Goal: Transaction & Acquisition: Purchase product/service

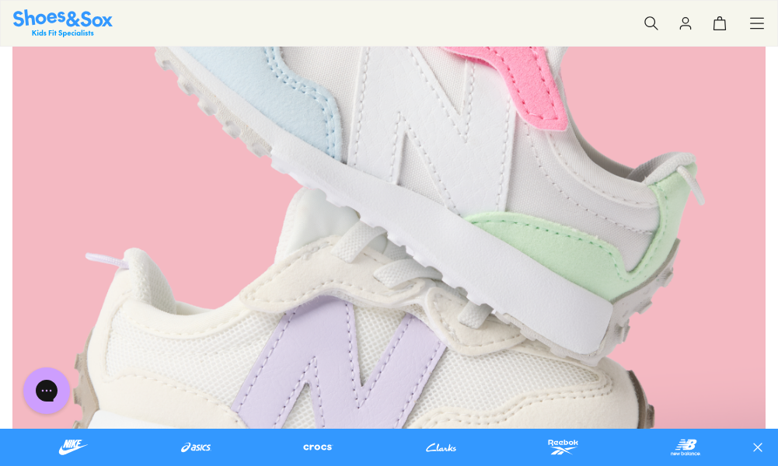
scroll to position [2487, 0]
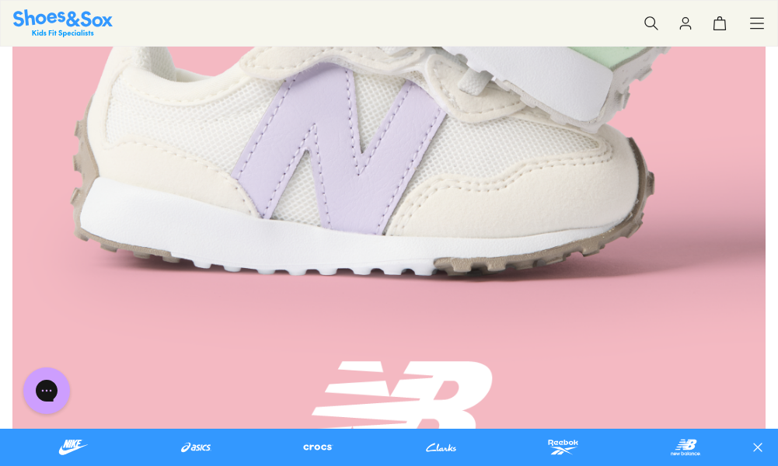
click at [753, 28] on use at bounding box center [757, 23] width 13 height 10
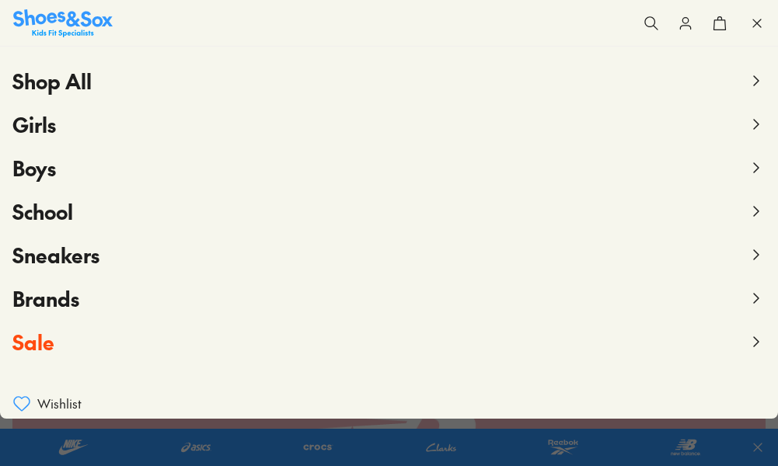
click at [747, 168] on icon at bounding box center [756, 168] width 19 height 19
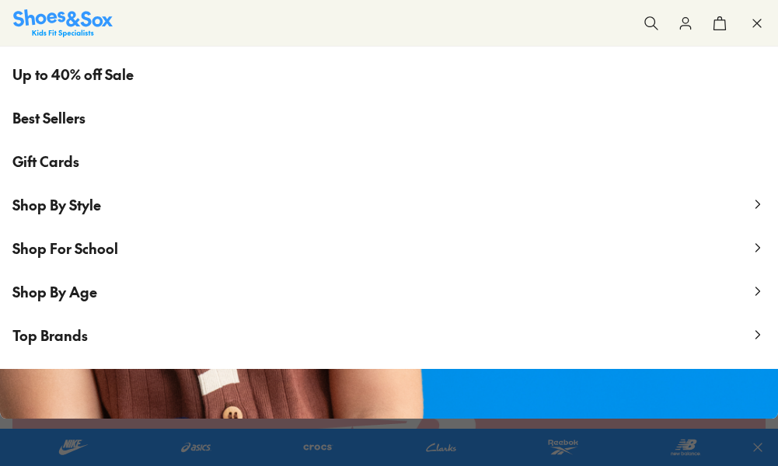
scroll to position [233, 0]
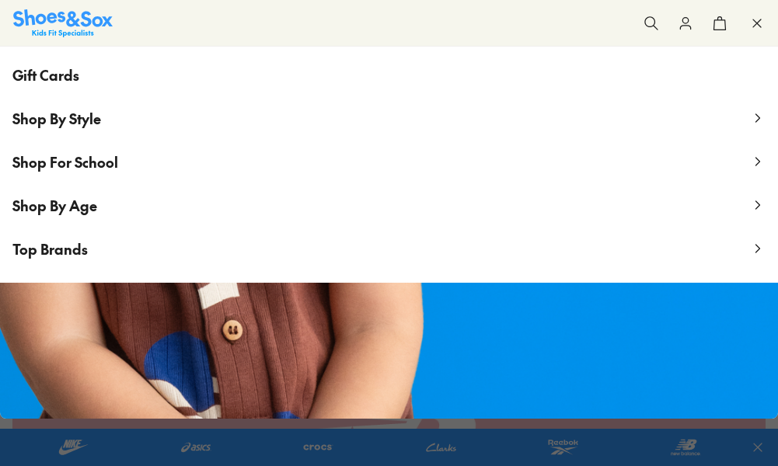
click at [68, 206] on span "Shop By Age" at bounding box center [54, 205] width 85 height 19
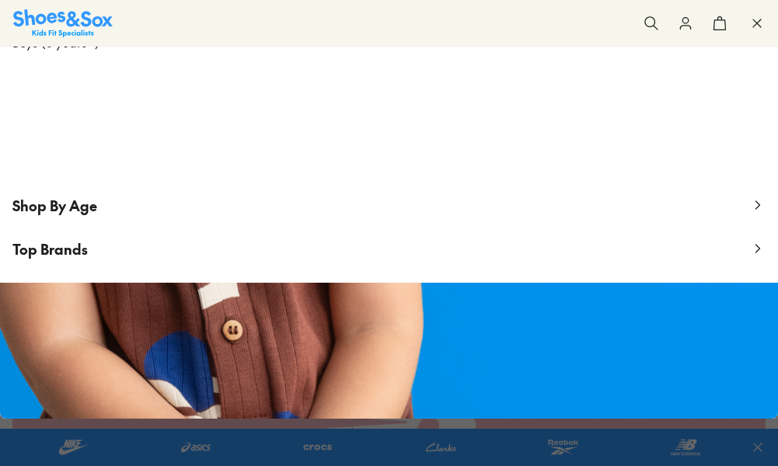
scroll to position [0, 0]
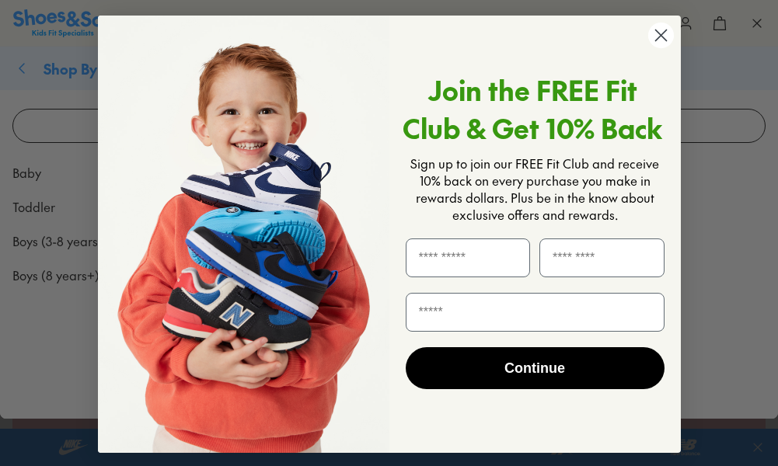
click at [656, 38] on circle "Close dialog" at bounding box center [660, 36] width 26 height 26
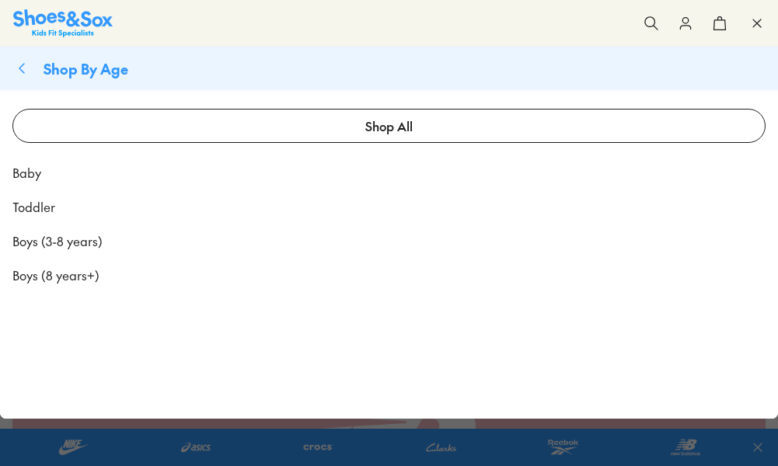
click at [18, 175] on span "Baby" at bounding box center [26, 172] width 29 height 19
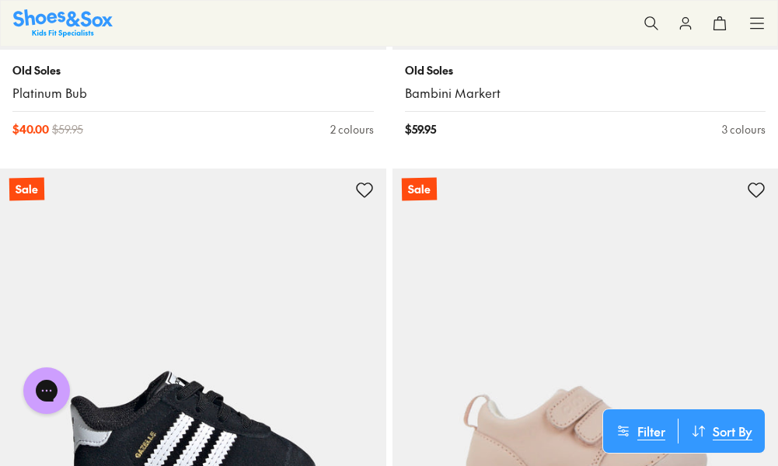
scroll to position [7228, 0]
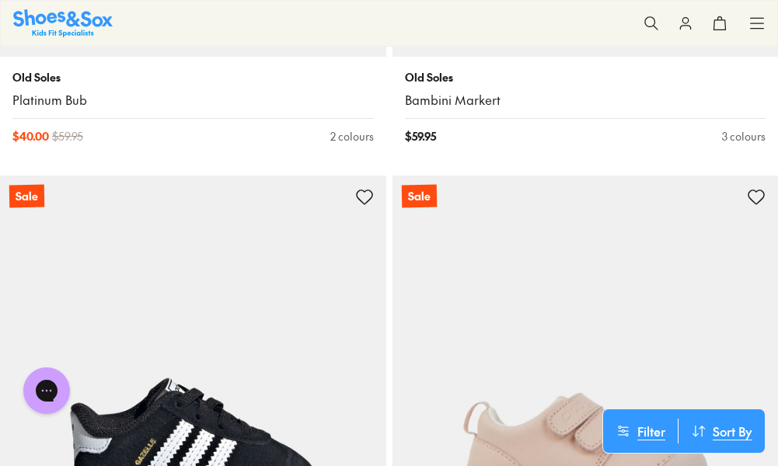
click at [751, 24] on icon at bounding box center [757, 24] width 16 height 16
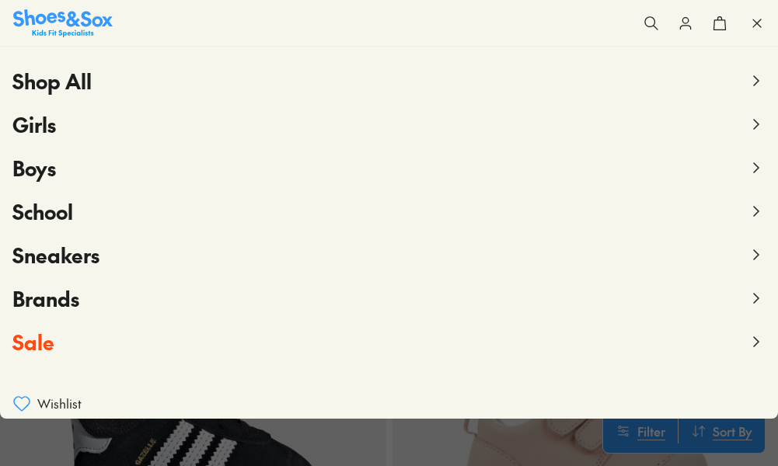
click at [747, 169] on icon at bounding box center [756, 168] width 19 height 19
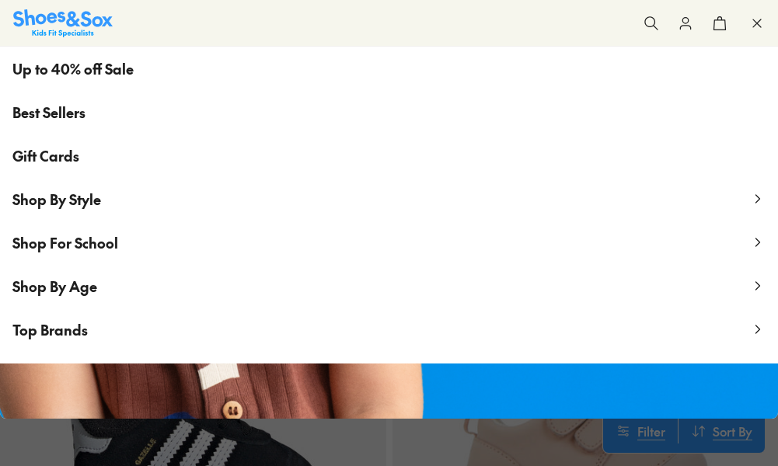
scroll to position [155, 0]
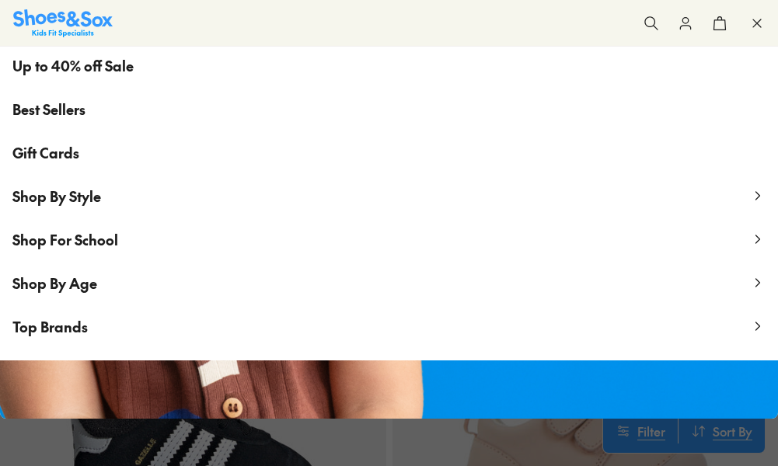
click at [74, 319] on span "Top Brands" at bounding box center [49, 326] width 75 height 19
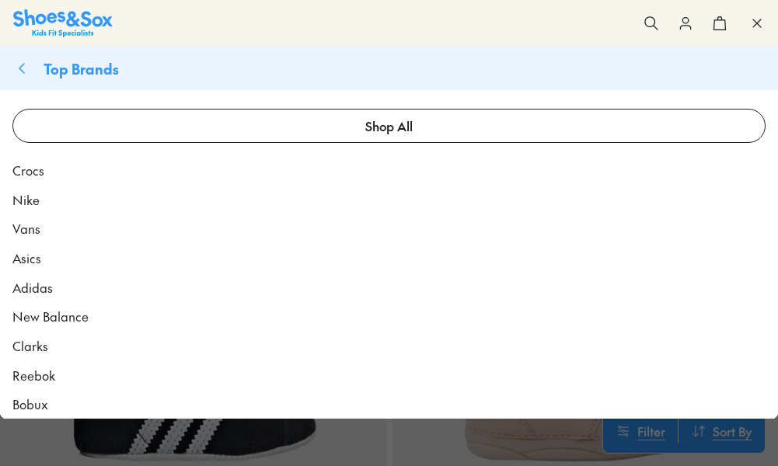
scroll to position [7305, 0]
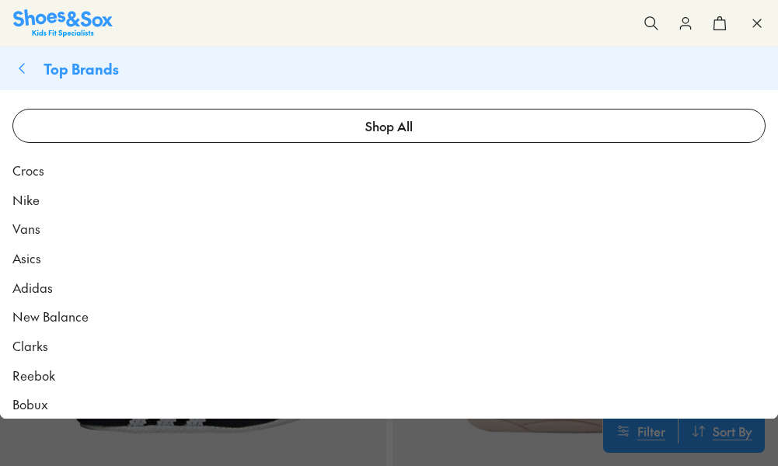
click at [34, 345] on span "Clarks" at bounding box center [30, 346] width 36 height 19
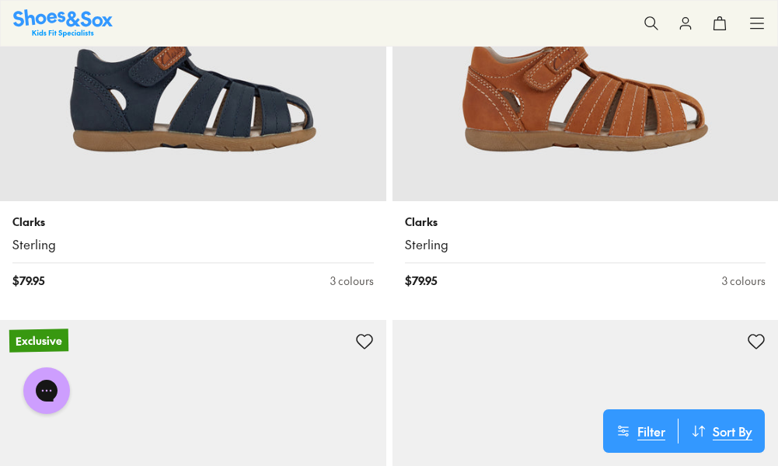
scroll to position [4974, 0]
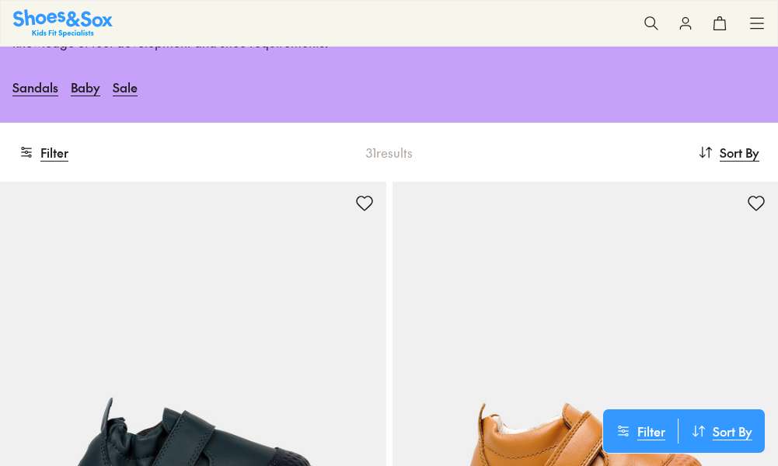
click at [755, 28] on icon at bounding box center [757, 24] width 16 height 16
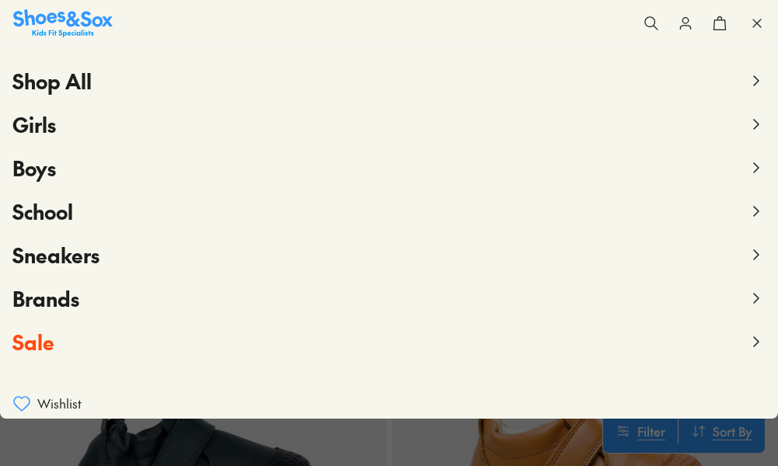
click at [59, 175] on button "Boys" at bounding box center [388, 168] width 753 height 44
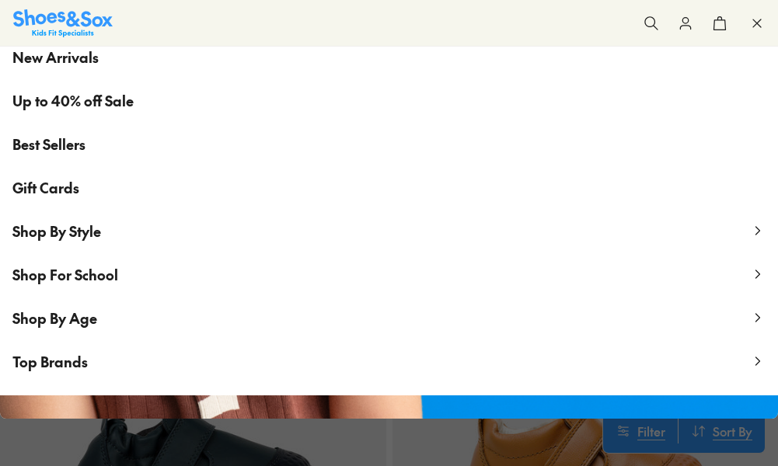
scroll to position [155, 0]
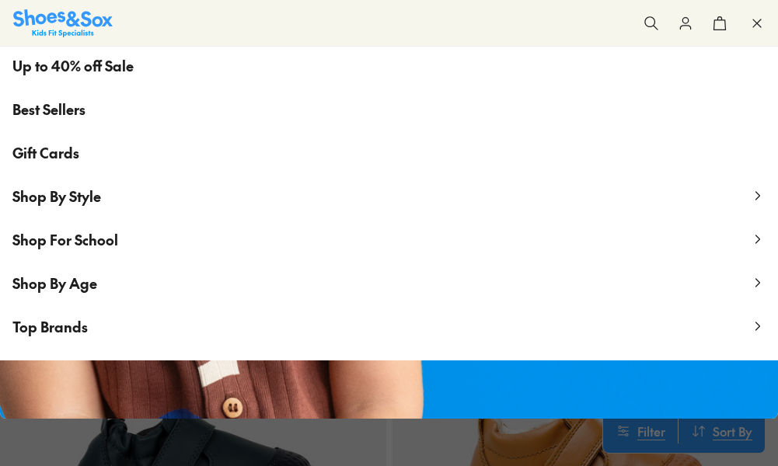
click at [87, 290] on span "Shop By Age" at bounding box center [54, 283] width 85 height 19
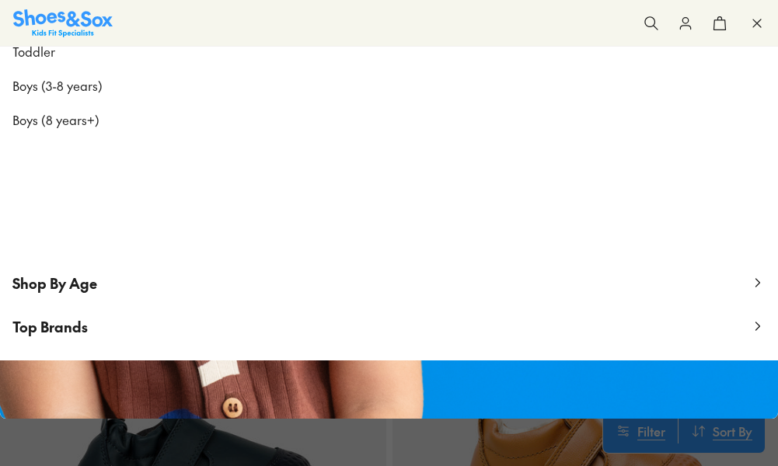
scroll to position [0, 0]
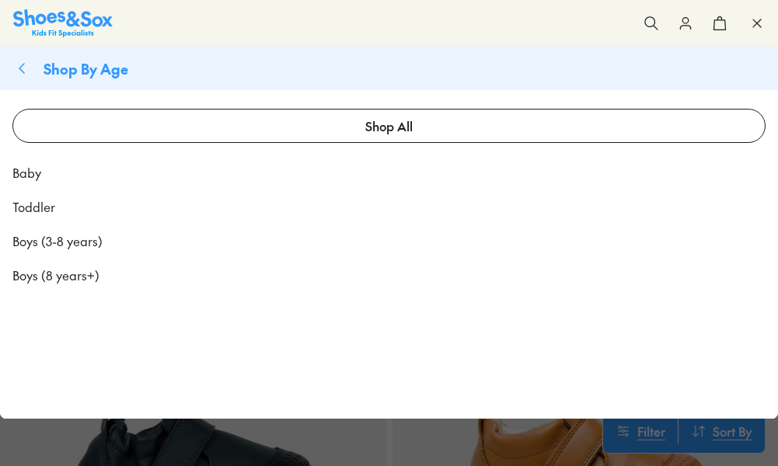
click at [29, 178] on span "Baby" at bounding box center [26, 172] width 29 height 19
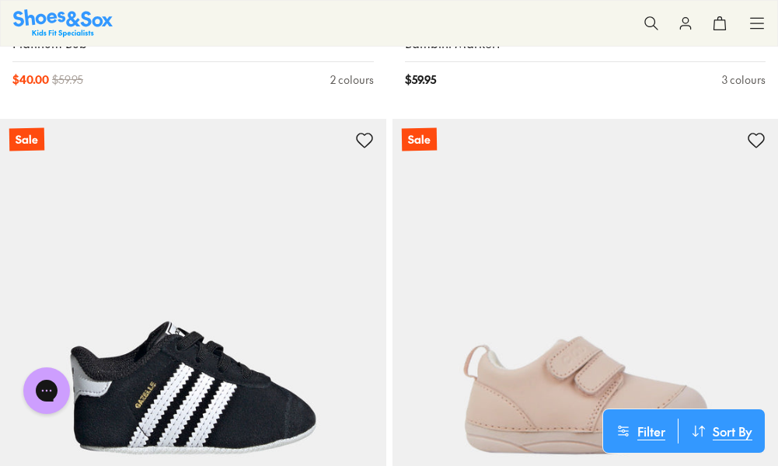
scroll to position [7228, 0]
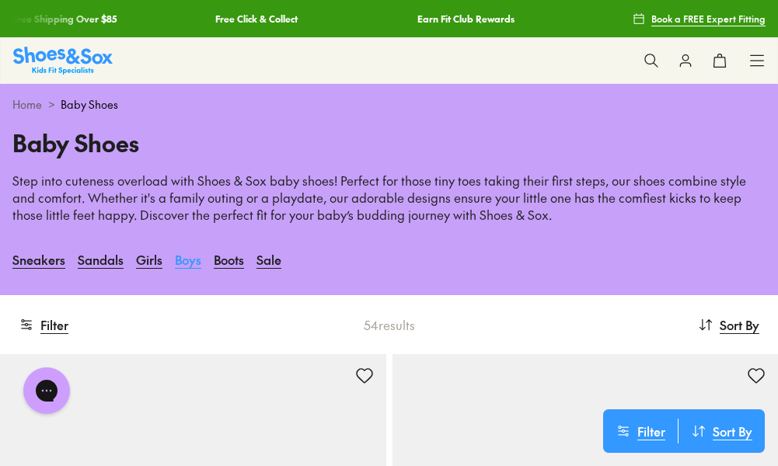
click at [191, 260] on link "Boys" at bounding box center [188, 259] width 26 height 34
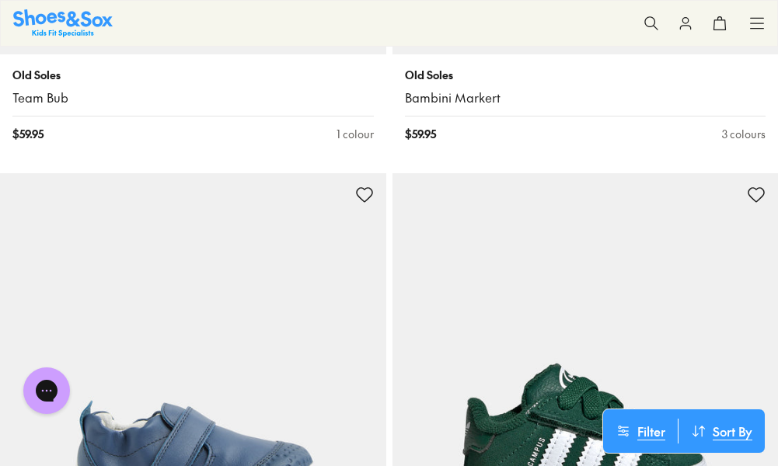
scroll to position [1166, 0]
